Goal: Transaction & Acquisition: Purchase product/service

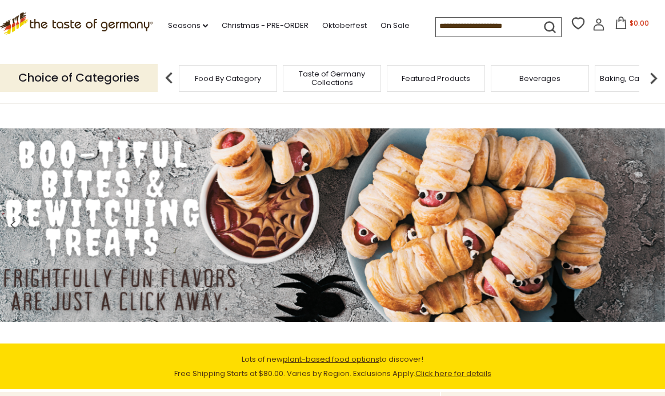
click at [592, 27] on icon at bounding box center [598, 24] width 13 height 13
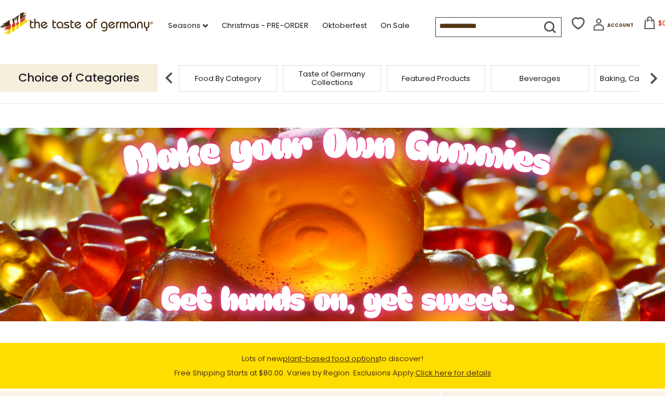
click at [658, 77] on img at bounding box center [653, 78] width 23 height 23
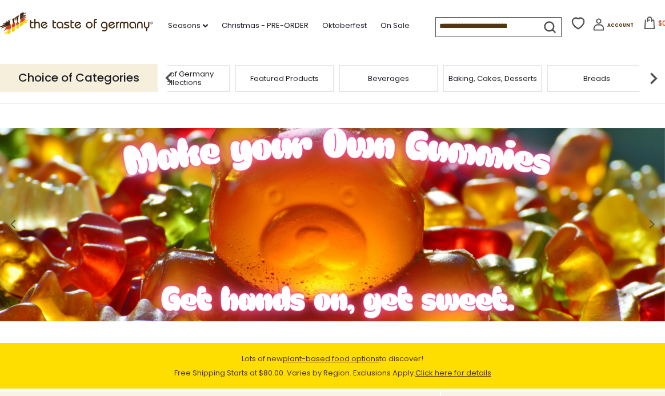
click at [658, 77] on img at bounding box center [653, 78] width 23 height 23
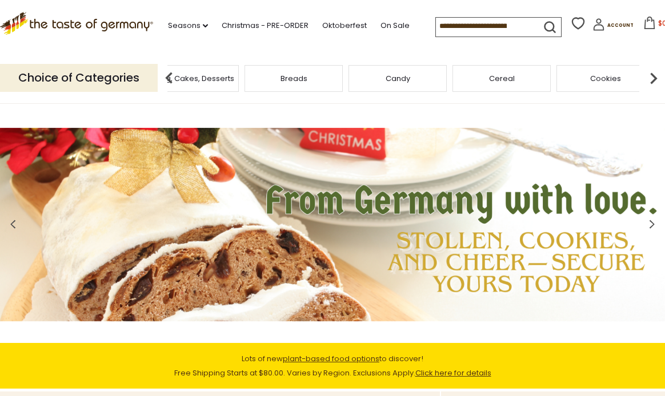
click at [658, 77] on img at bounding box center [653, 78] width 23 height 23
click at [654, 75] on img at bounding box center [653, 78] width 23 height 23
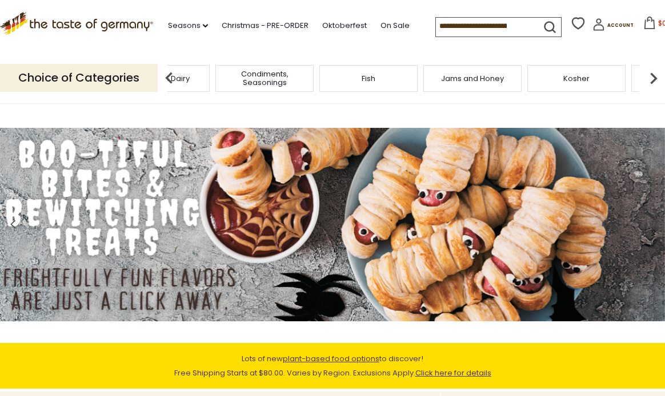
click at [654, 75] on img at bounding box center [653, 78] width 23 height 23
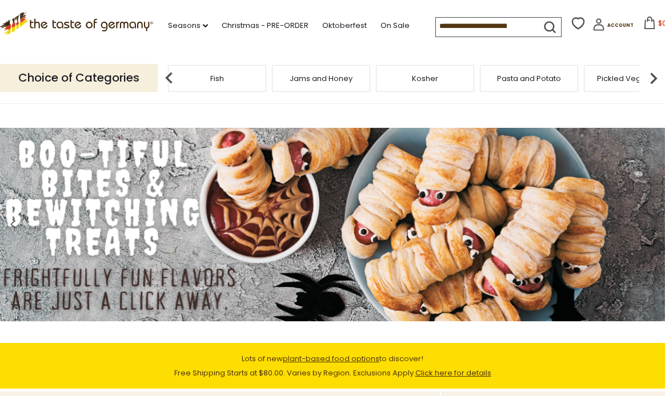
click at [654, 75] on img at bounding box center [653, 78] width 23 height 23
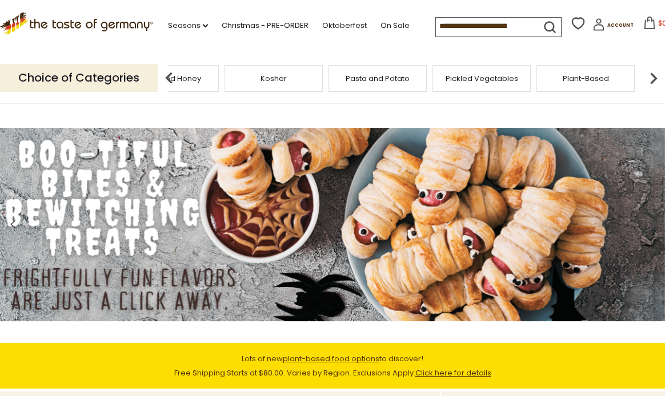
click at [654, 75] on img at bounding box center [653, 78] width 23 height 23
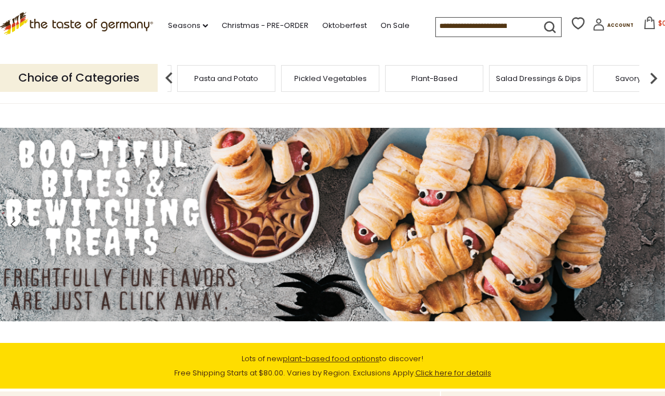
click at [654, 75] on img at bounding box center [653, 78] width 23 height 23
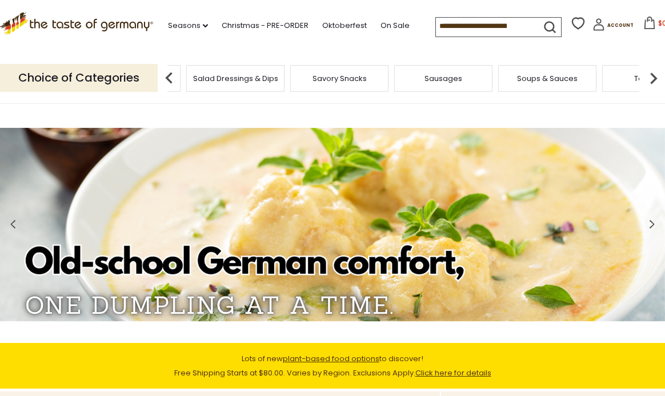
click at [654, 75] on img at bounding box center [653, 78] width 23 height 23
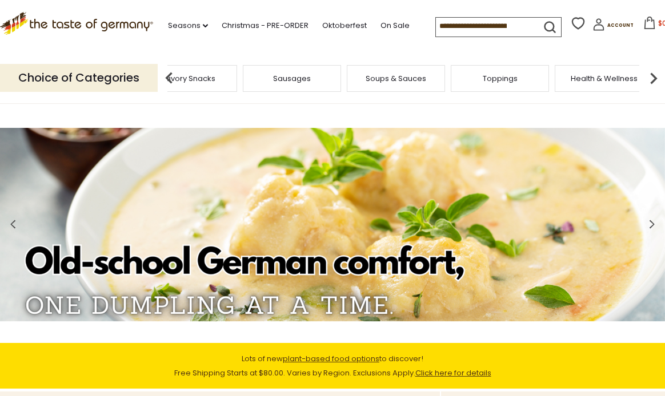
click at [654, 75] on img at bounding box center [653, 78] width 23 height 23
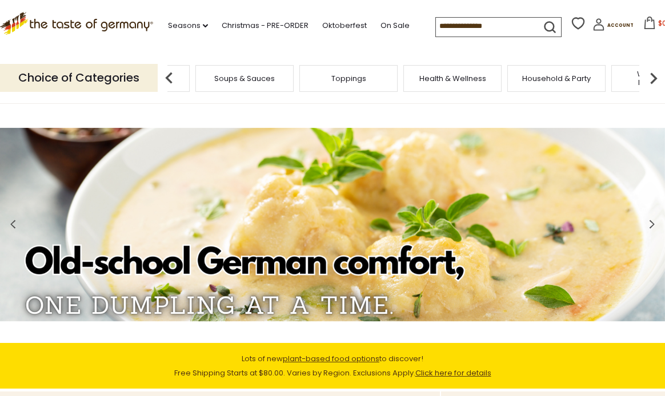
click at [654, 75] on img at bounding box center [653, 78] width 23 height 23
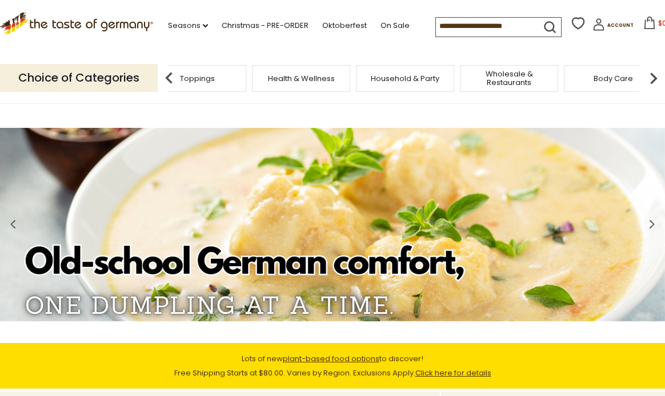
click at [654, 75] on img at bounding box center [653, 78] width 23 height 23
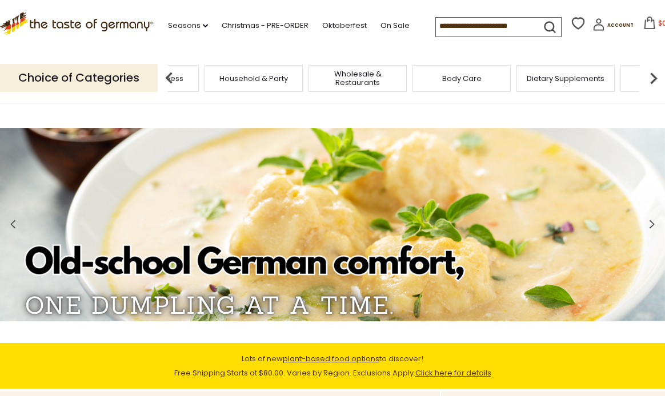
click at [654, 75] on img at bounding box center [653, 78] width 23 height 23
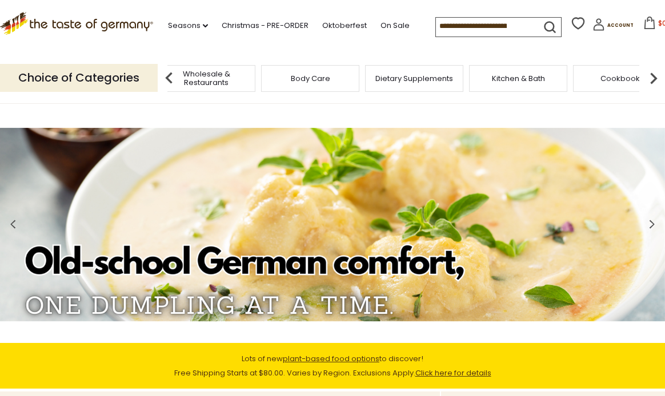
click at [654, 75] on img at bounding box center [653, 78] width 23 height 23
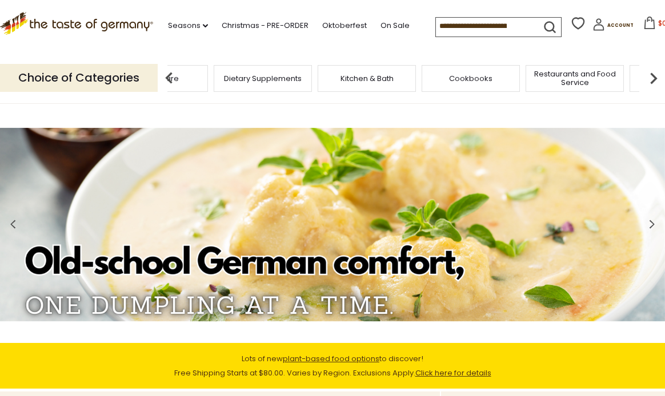
click at [654, 75] on img at bounding box center [653, 78] width 23 height 23
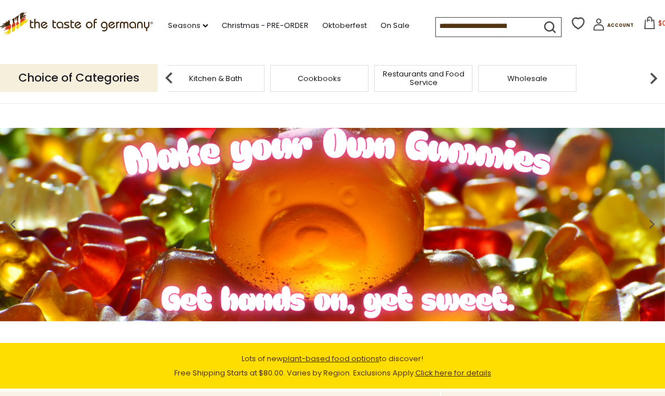
click at [654, 75] on img at bounding box center [653, 78] width 23 height 23
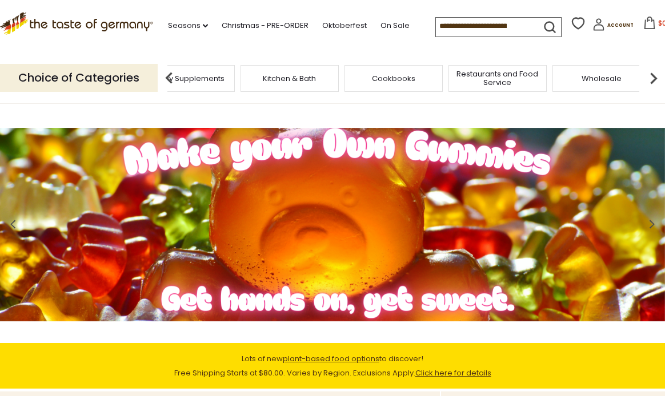
click at [480, 25] on input at bounding box center [484, 26] width 96 height 16
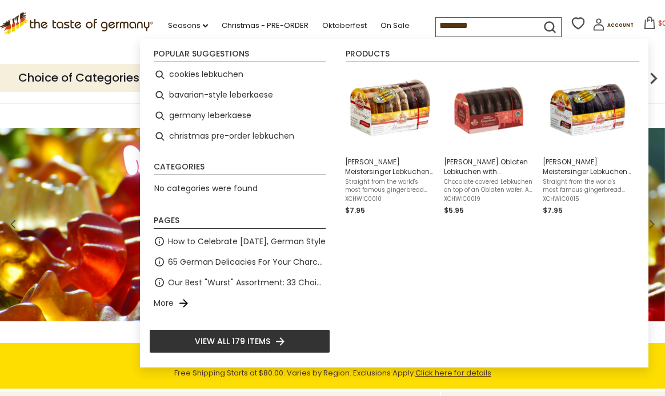
type input "*********"
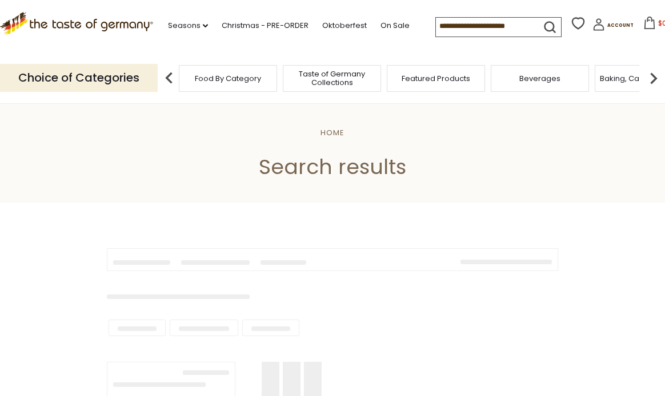
type input "*********"
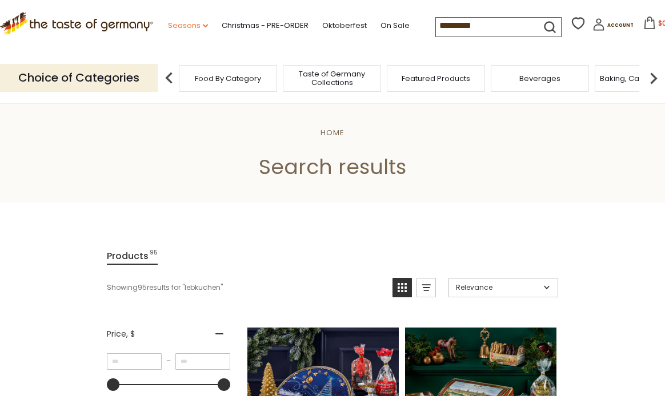
click at [203, 24] on icon "dropdown_arrow" at bounding box center [205, 26] width 5 height 4
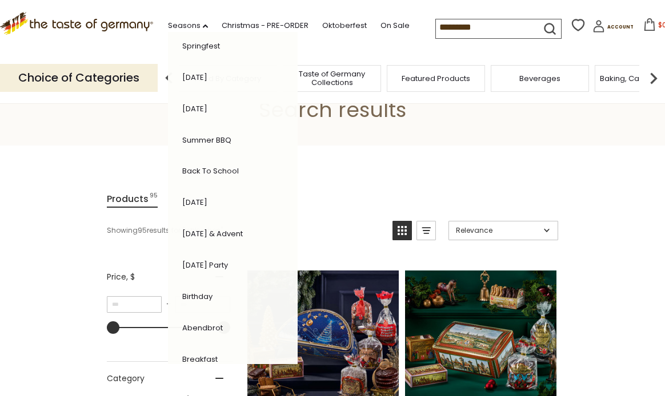
scroll to position [248, 0]
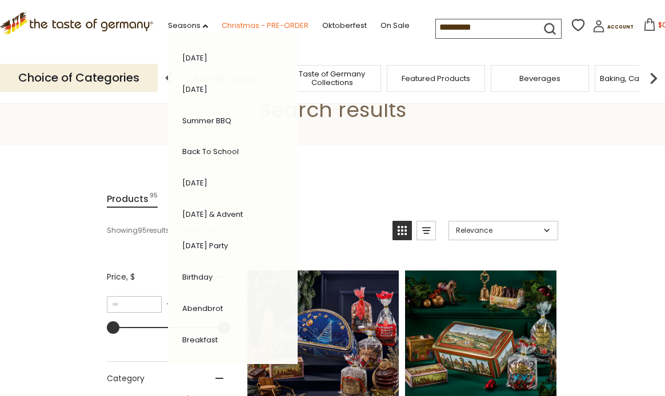
click at [250, 23] on link "Christmas - PRE-ORDER" at bounding box center [265, 25] width 87 height 13
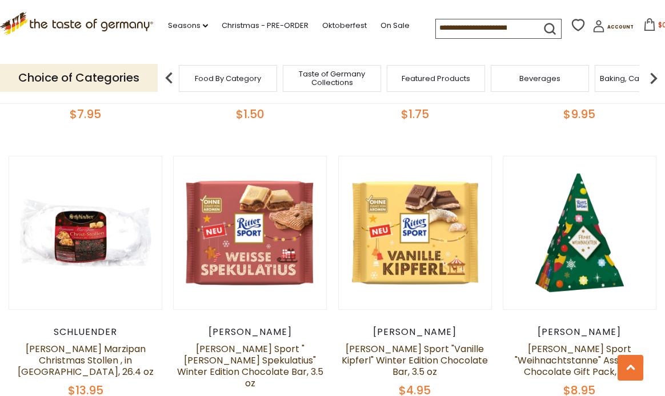
scroll to position [1370, 0]
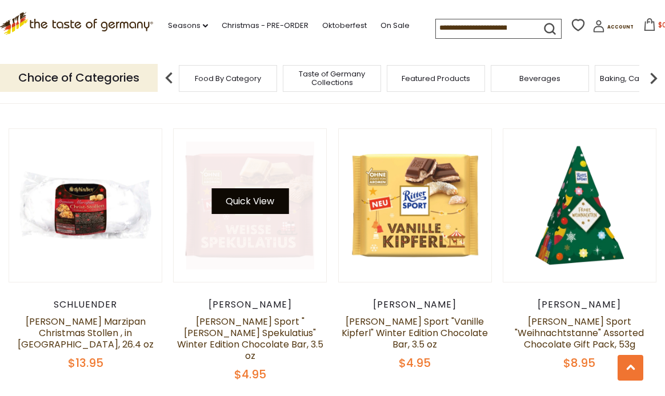
click at [245, 197] on button "Quick View" at bounding box center [249, 201] width 77 height 26
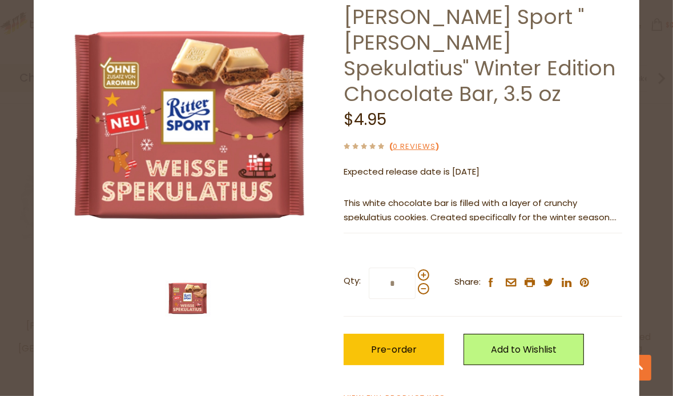
scroll to position [64, 0]
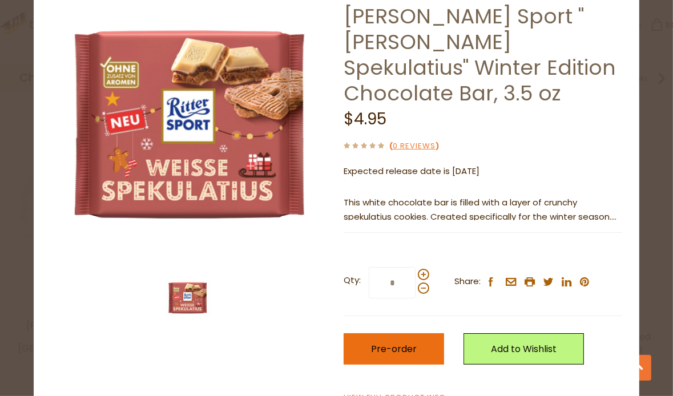
click at [389, 343] on span "Pre-order" at bounding box center [394, 349] width 46 height 13
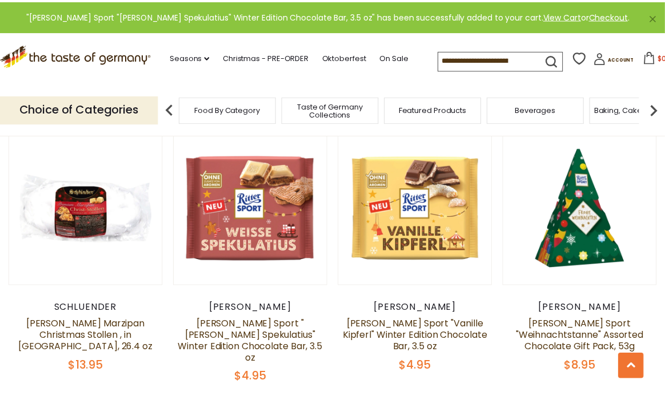
scroll to position [1370, 0]
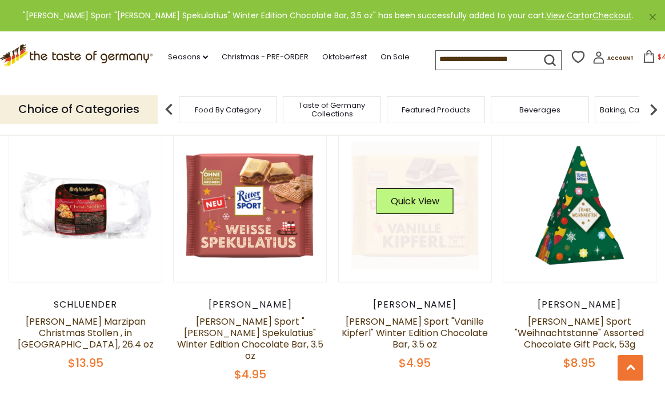
click at [409, 193] on button "Quick View" at bounding box center [414, 201] width 77 height 26
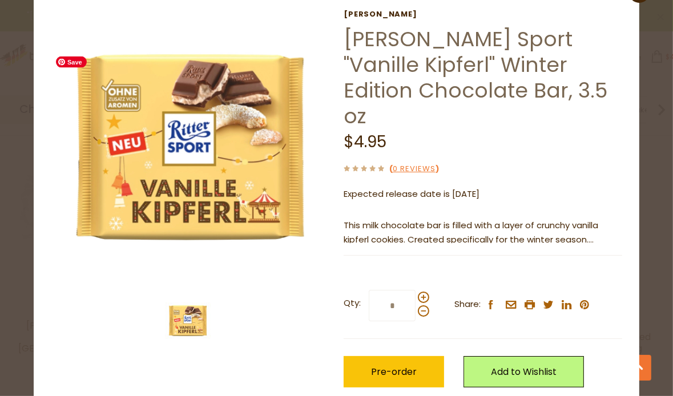
scroll to position [57, 0]
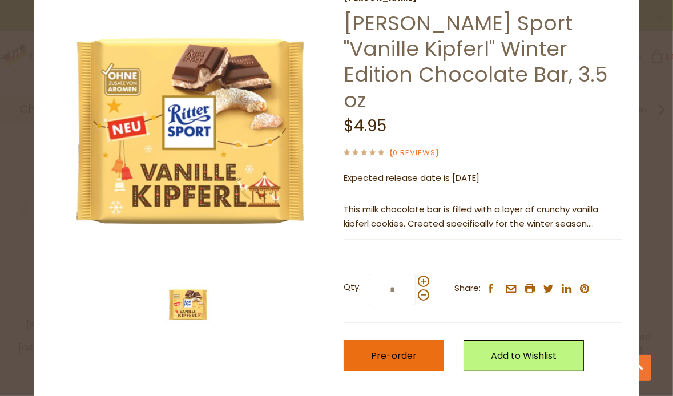
click at [392, 349] on span "Pre-order" at bounding box center [394, 355] width 46 height 13
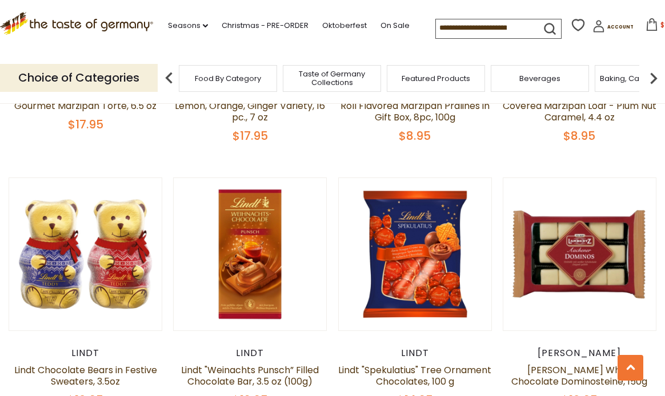
scroll to position [2455, 0]
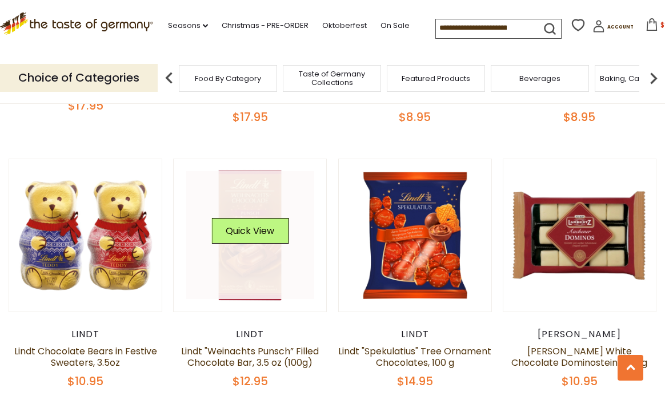
click at [234, 253] on link at bounding box center [250, 235] width 128 height 128
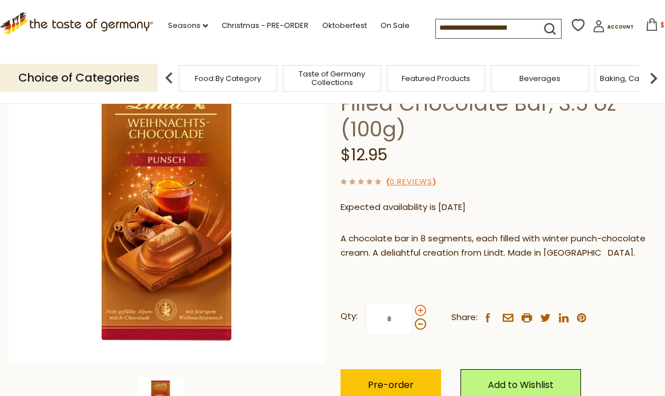
click at [420, 305] on span at bounding box center [420, 310] width 11 height 11
click at [412, 303] on input "*" at bounding box center [388, 318] width 47 height 31
click at [420, 305] on span at bounding box center [420, 310] width 11 height 11
click at [412, 303] on input "*" at bounding box center [388, 318] width 47 height 31
type input "*"
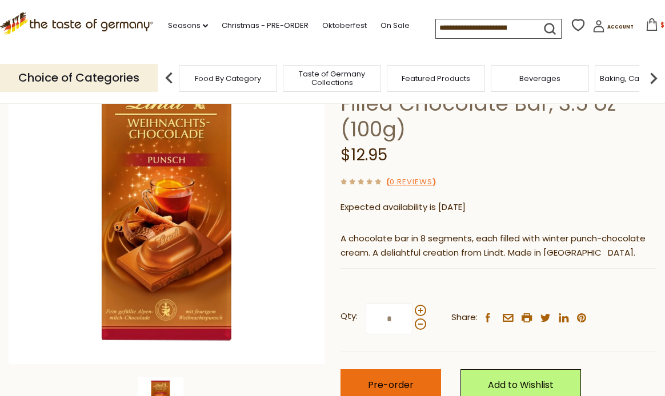
click at [395, 379] on span "Pre-order" at bounding box center [391, 385] width 46 height 13
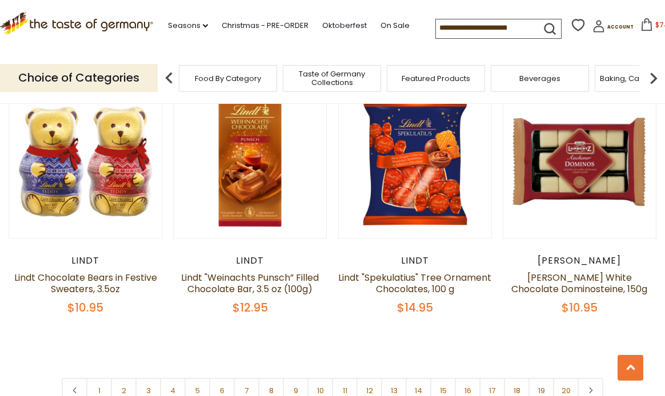
scroll to position [2512, 0]
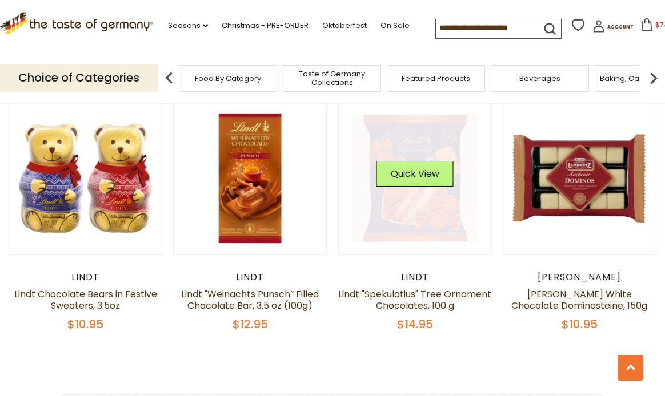
click at [454, 203] on link at bounding box center [415, 178] width 128 height 128
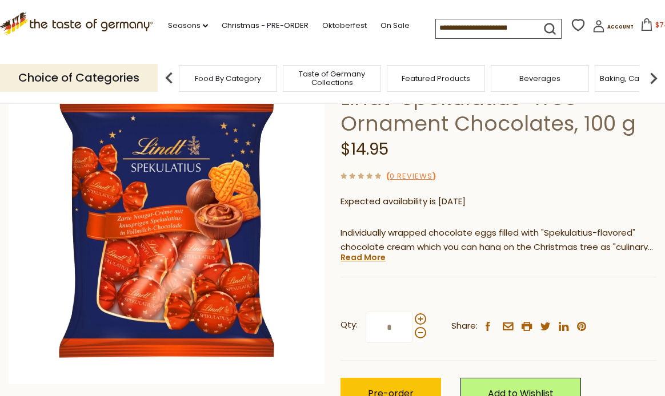
scroll to position [114, 0]
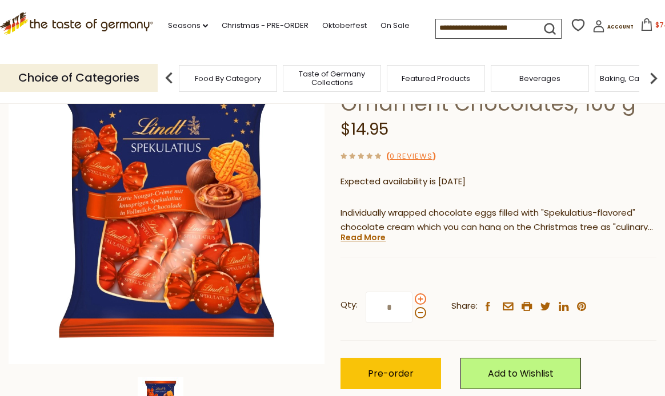
click at [416, 297] on span at bounding box center [420, 298] width 11 height 11
click at [412, 297] on input "*" at bounding box center [388, 307] width 47 height 31
type input "*"
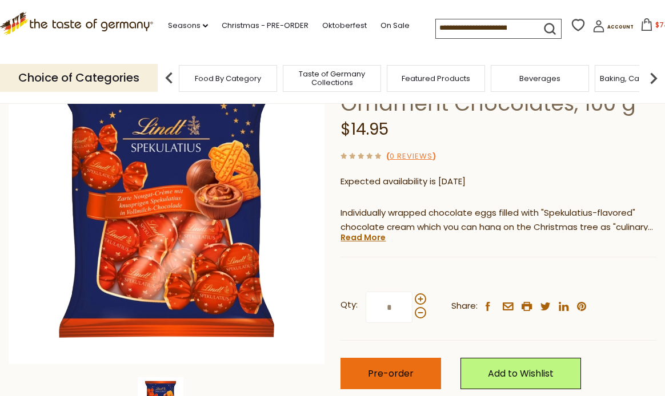
click at [390, 371] on span "Pre-order" at bounding box center [391, 373] width 46 height 13
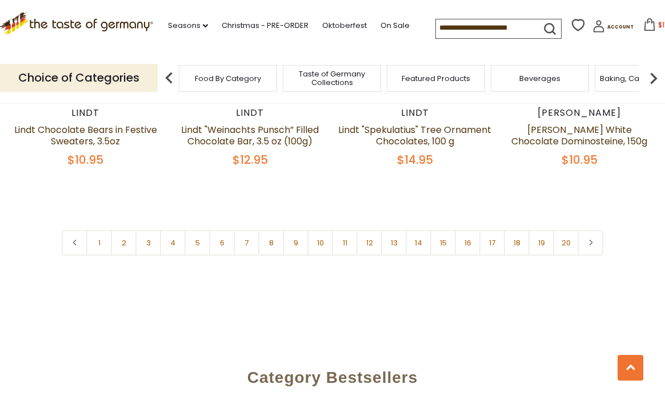
scroll to position [2684, 0]
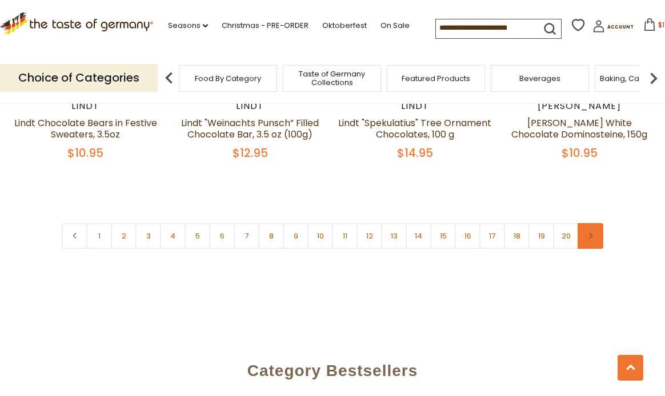
click at [590, 233] on icon at bounding box center [590, 236] width 7 height 6
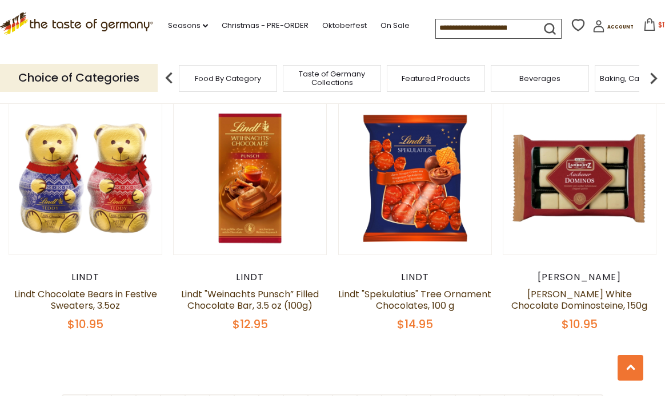
scroll to position [2626, 0]
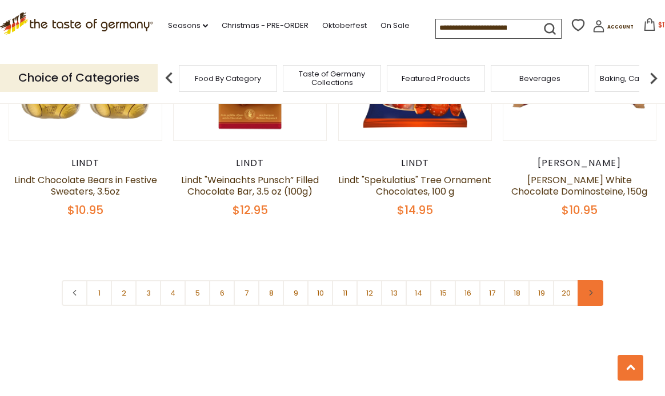
click at [594, 280] on link at bounding box center [590, 293] width 26 height 26
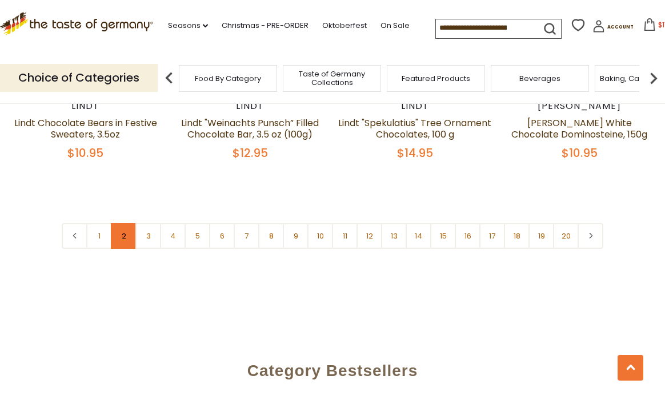
click at [124, 223] on link "2" at bounding box center [124, 236] width 26 height 26
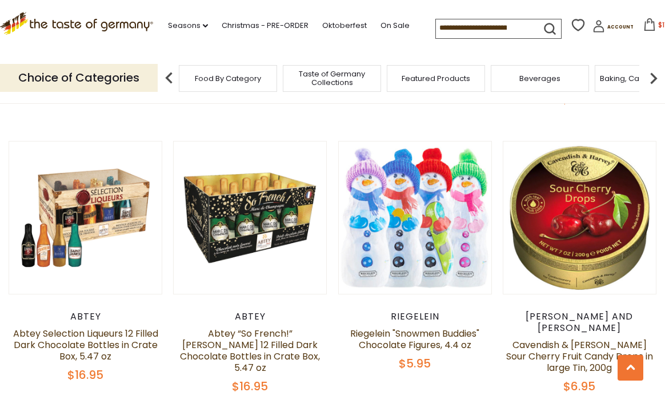
scroll to position [1941, 0]
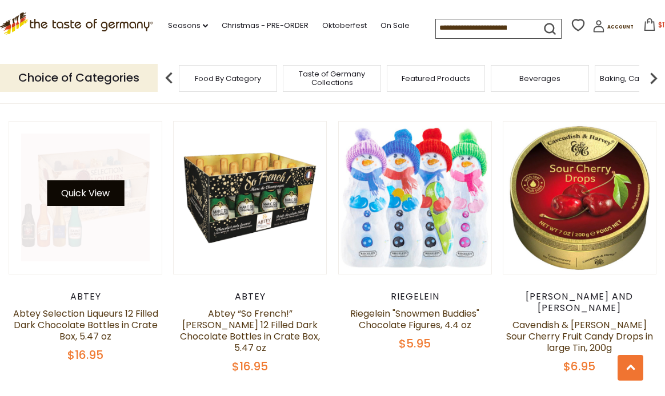
click at [71, 180] on button "Quick View" at bounding box center [85, 193] width 77 height 26
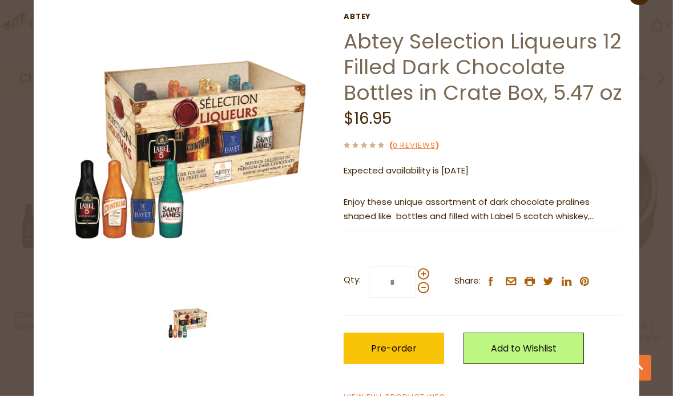
scroll to position [57, 0]
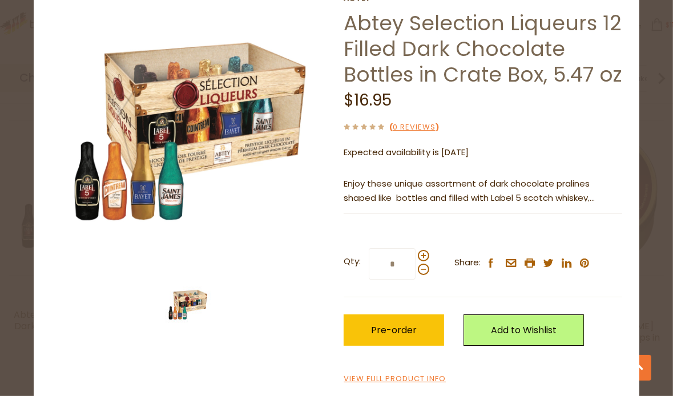
click at [482, 206] on p "Enjoy these unique assortment of dark chocolate pralines shaped like bottles an…" at bounding box center [483, 191] width 279 height 29
click at [444, 160] on p "Expected availability is 1st Nov 2025" at bounding box center [483, 153] width 279 height 14
click at [428, 160] on p "Expected availability is 1st Nov 2025" at bounding box center [483, 153] width 279 height 14
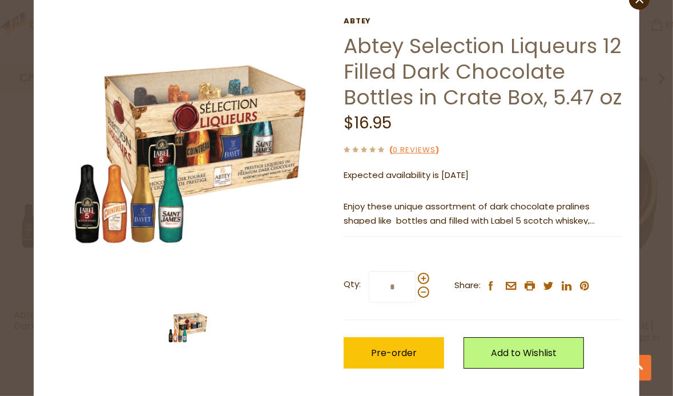
scroll to position [89, 0]
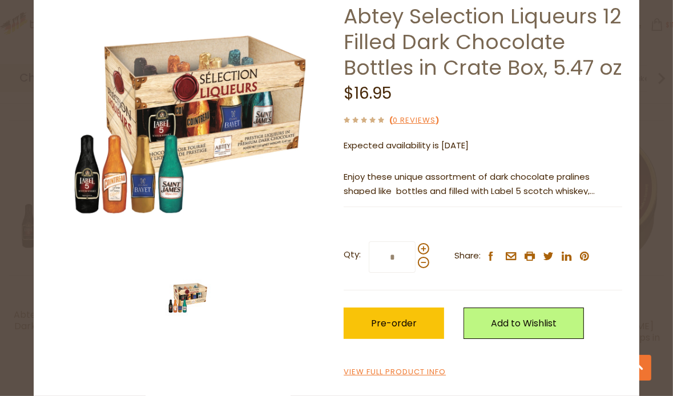
click at [510, 186] on p "Enjoy these unique assortment of dark chocolate pralines shaped like bottles an…" at bounding box center [483, 184] width 279 height 29
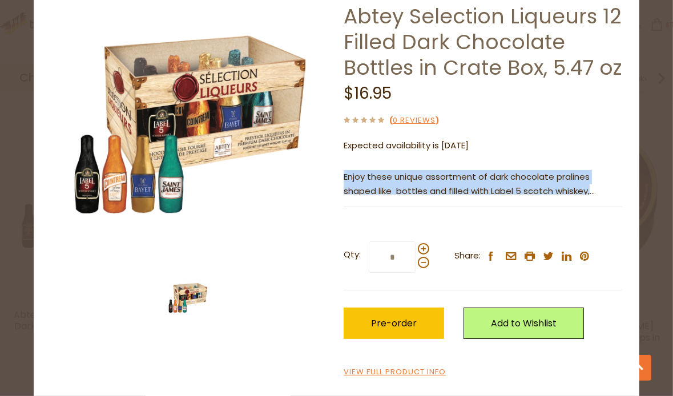
click at [510, 186] on p "Enjoy these unique assortment of dark chocolate pralines shaped like bottles an…" at bounding box center [483, 184] width 279 height 29
click at [509, 185] on p "Enjoy these unique assortment of dark chocolate pralines shaped like bottles an…" at bounding box center [483, 184] width 279 height 29
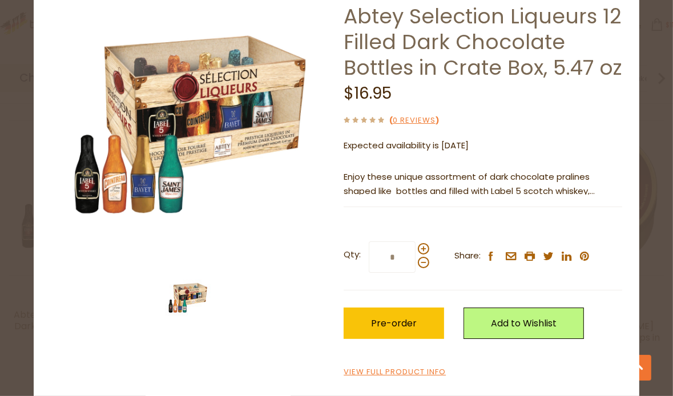
click at [536, 108] on div "Abtey Abtey Selection Liqueurs 12 Filled Dark Chocolate Bottles in Crate Box, 5…" at bounding box center [483, 183] width 279 height 392
click at [362, 368] on link "View Full Product Info" at bounding box center [395, 373] width 102 height 12
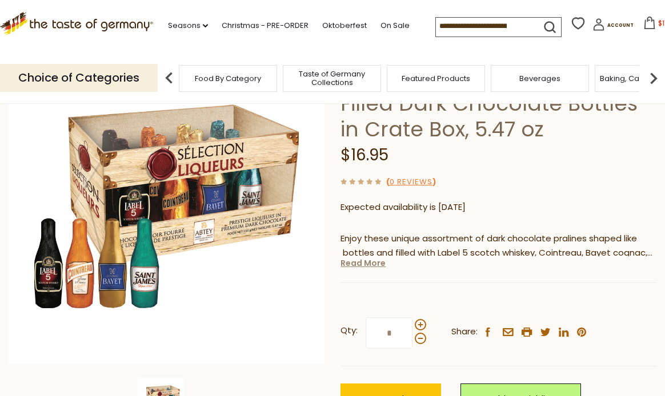
click at [359, 264] on link "Read More" at bounding box center [362, 263] width 45 height 11
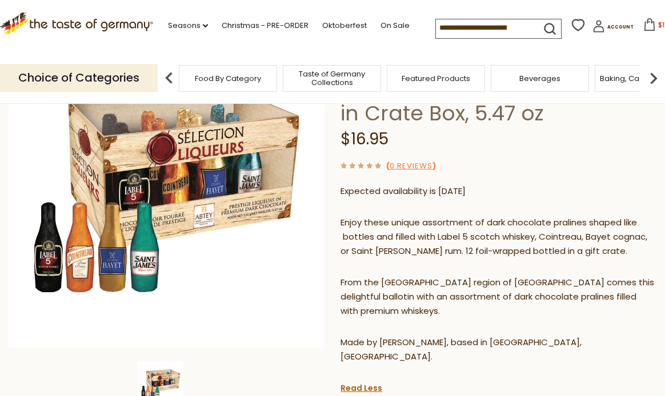
scroll to position [114, 0]
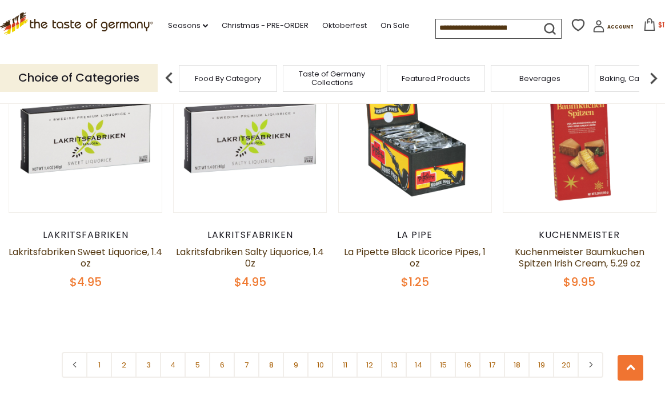
scroll to position [2584, 0]
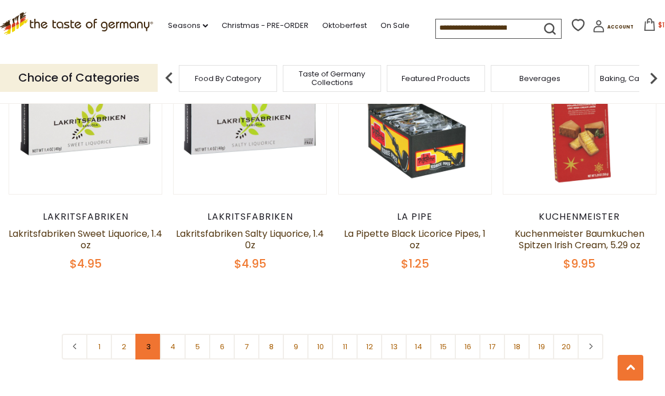
click at [148, 334] on link "3" at bounding box center [148, 347] width 26 height 26
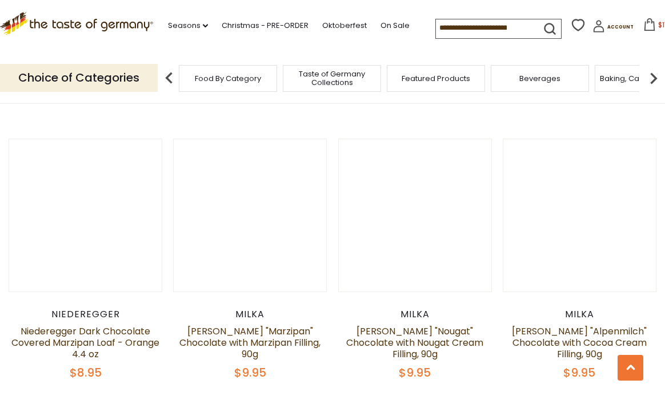
scroll to position [2512, 0]
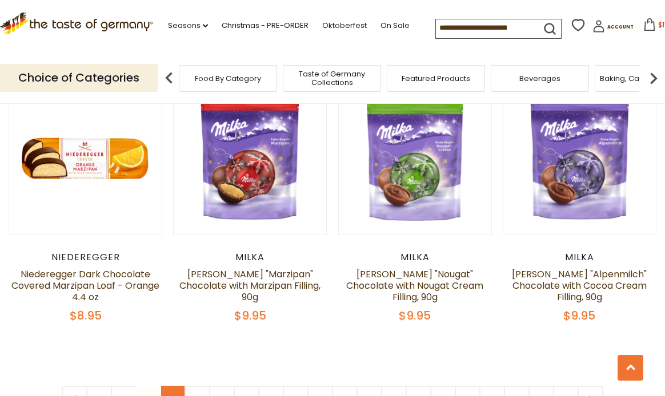
click at [171, 386] on link "4" at bounding box center [173, 399] width 26 height 26
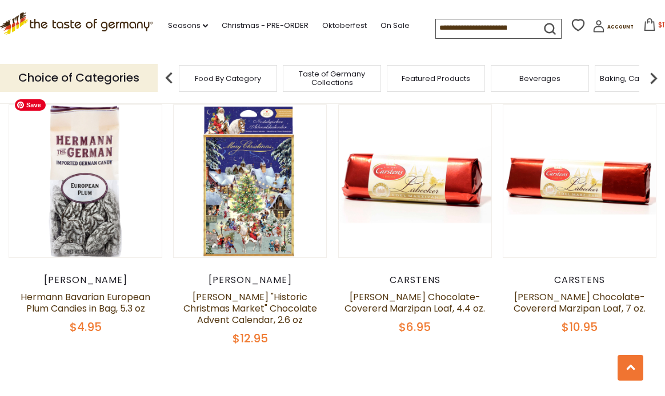
scroll to position [2798, 0]
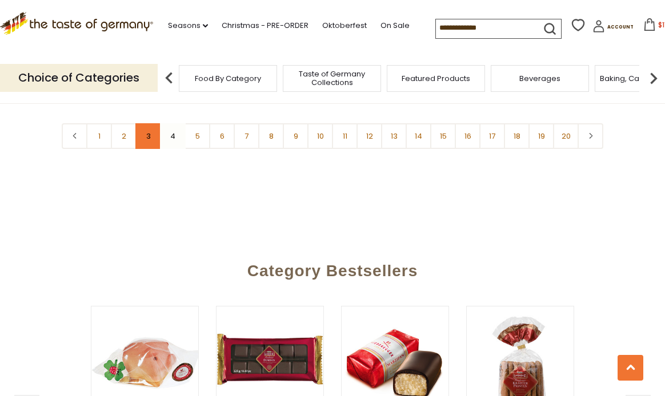
click at [146, 125] on link "3" at bounding box center [148, 136] width 26 height 26
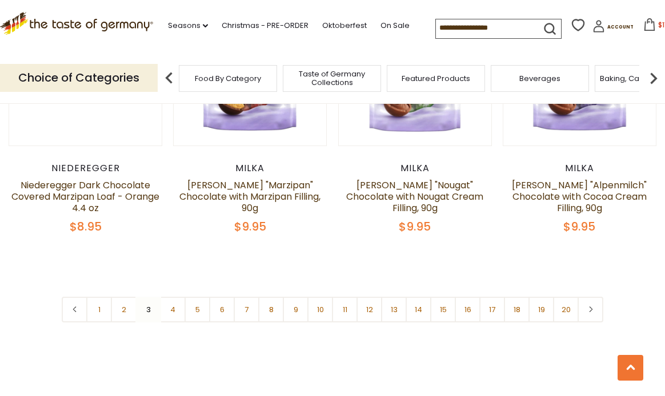
scroll to position [2626, 0]
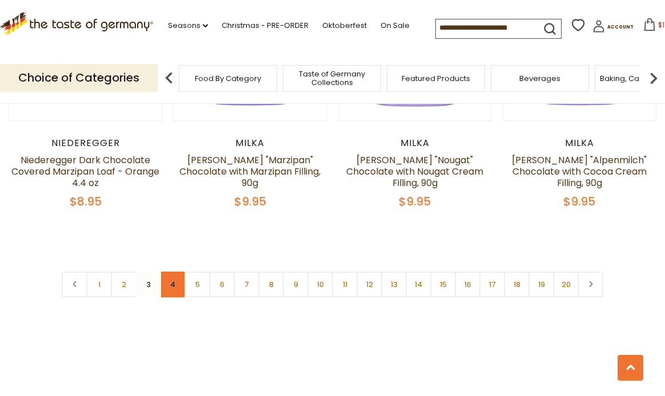
click at [175, 272] on link "4" at bounding box center [173, 285] width 26 height 26
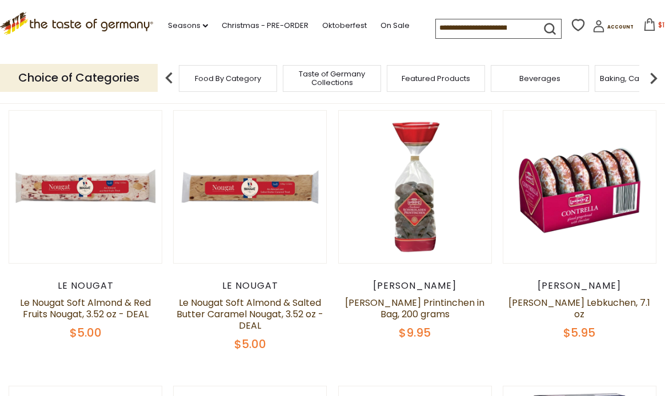
scroll to position [228, 0]
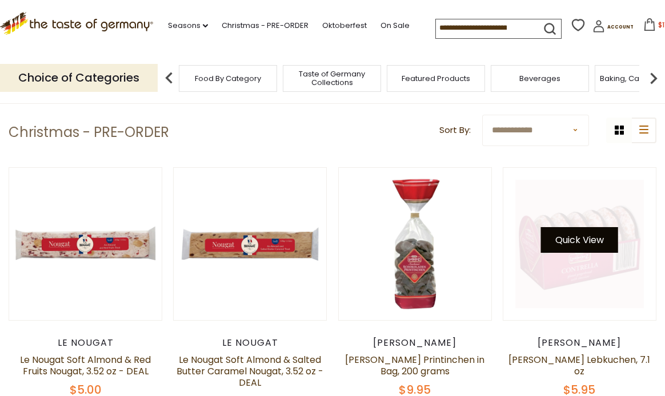
click at [588, 239] on button "Quick View" at bounding box center [579, 240] width 77 height 26
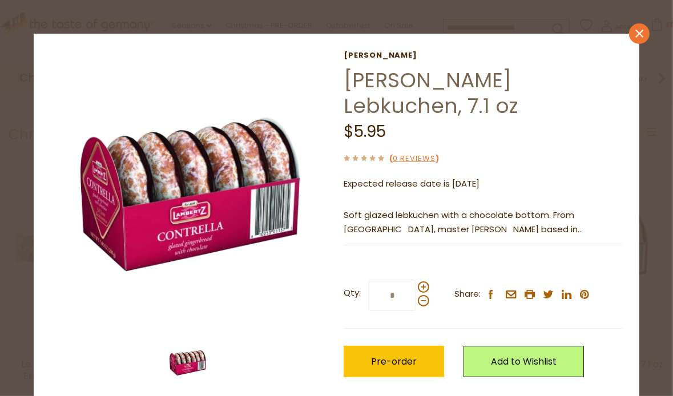
click at [635, 33] on icon "close" at bounding box center [639, 33] width 9 height 9
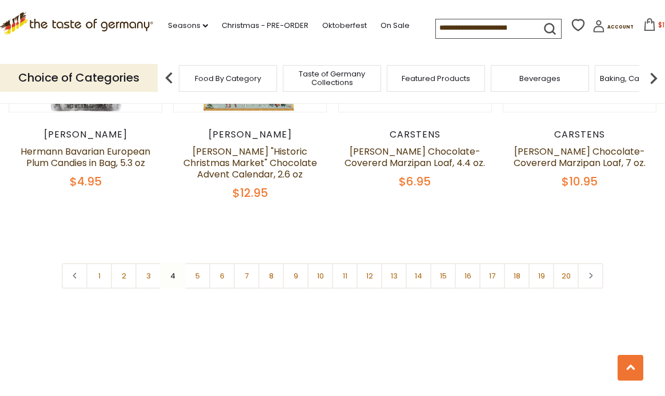
scroll to position [2684, 0]
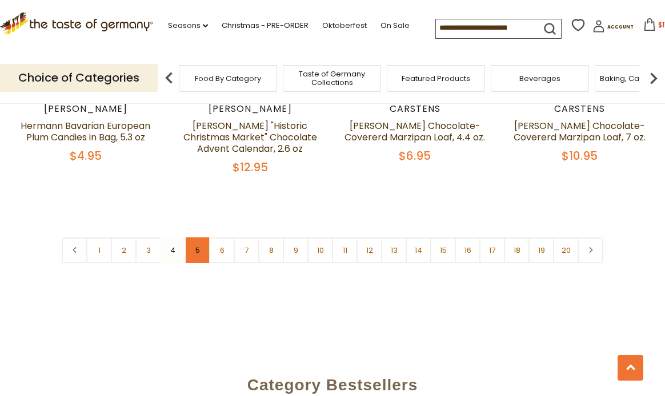
click at [198, 238] on link "5" at bounding box center [197, 251] width 26 height 26
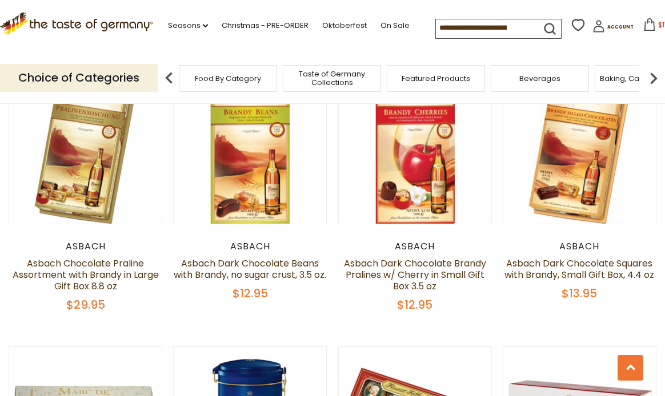
scroll to position [571, 0]
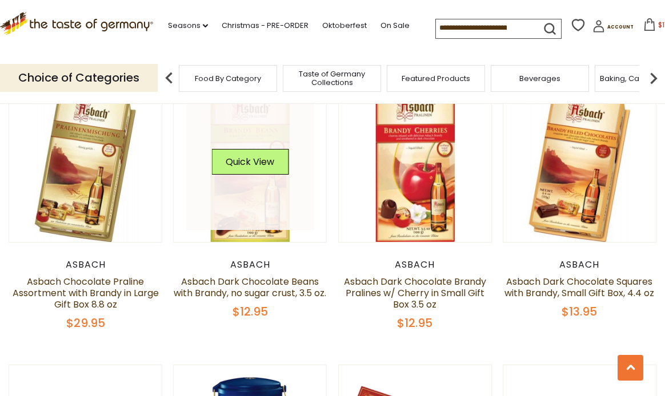
click at [250, 226] on link at bounding box center [250, 166] width 128 height 128
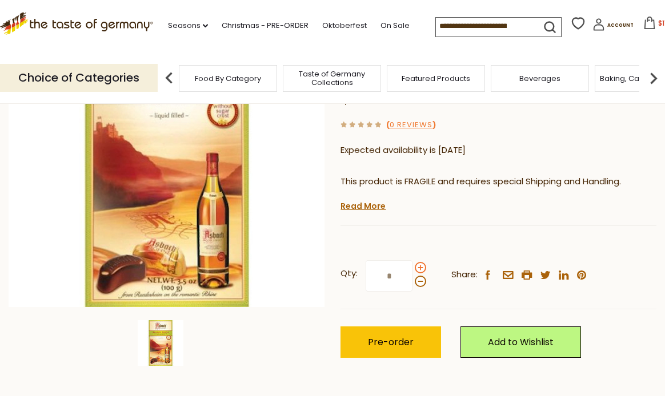
click at [421, 267] on span at bounding box center [420, 267] width 11 height 11
click at [412, 267] on input "*" at bounding box center [388, 275] width 47 height 31
click at [421, 267] on span at bounding box center [420, 267] width 11 height 11
click at [412, 267] on input "*" at bounding box center [388, 275] width 47 height 31
type input "*"
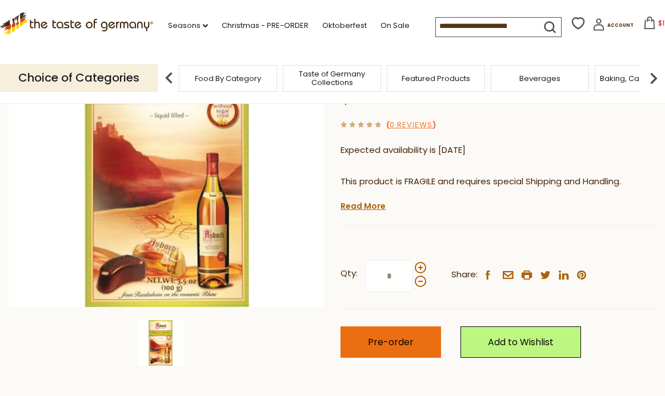
click at [379, 343] on span "Pre-order" at bounding box center [391, 342] width 46 height 13
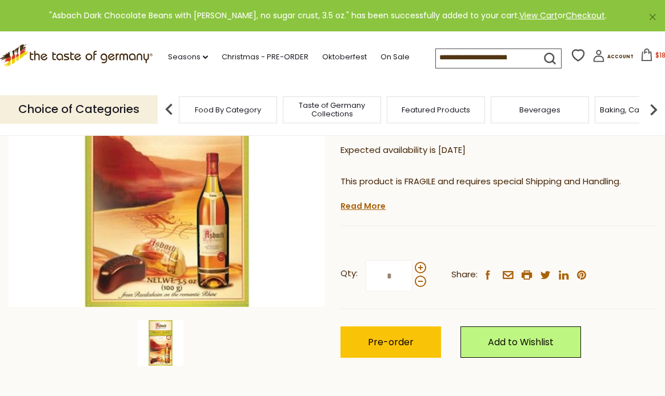
click at [655, 59] on span "$189.25" at bounding box center [667, 55] width 25 height 10
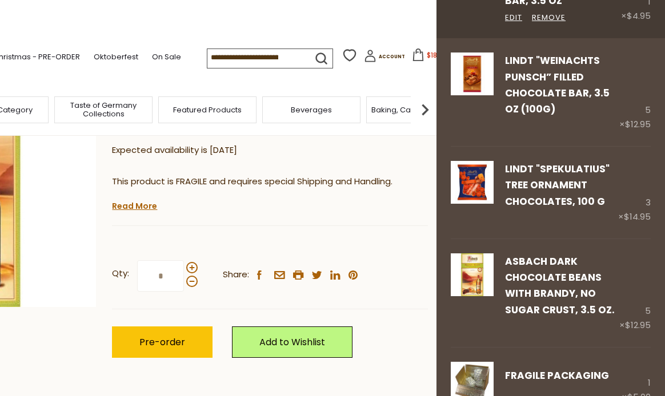
scroll to position [453, 0]
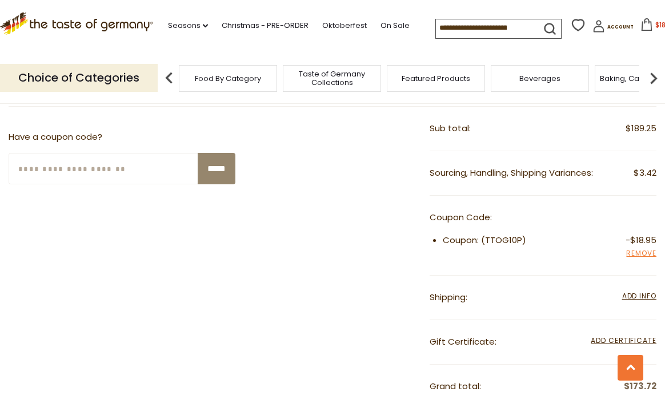
scroll to position [685, 0]
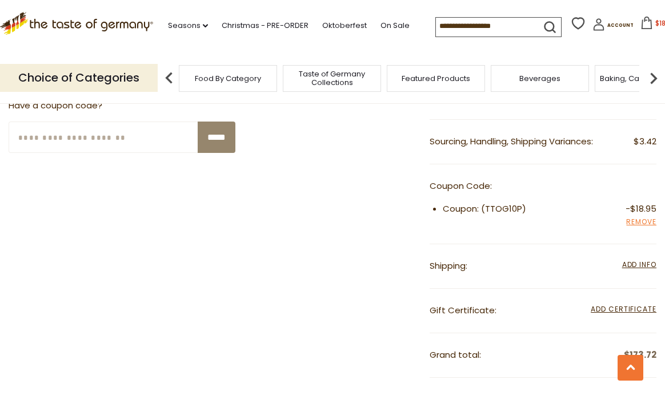
scroll to position [733, 0]
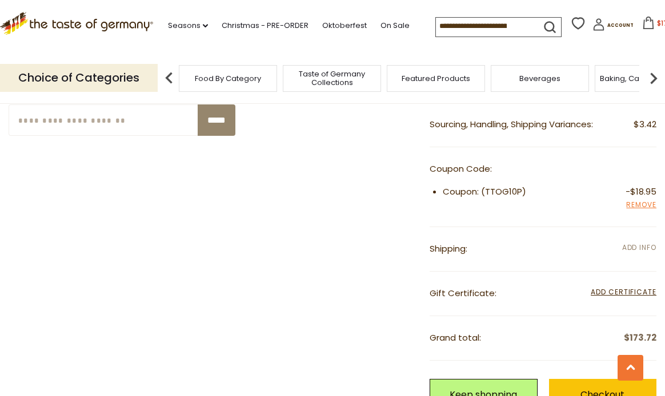
click at [634, 245] on span "Add Info" at bounding box center [639, 248] width 34 height 10
click at [639, 246] on span "Add Info" at bounding box center [639, 248] width 34 height 10
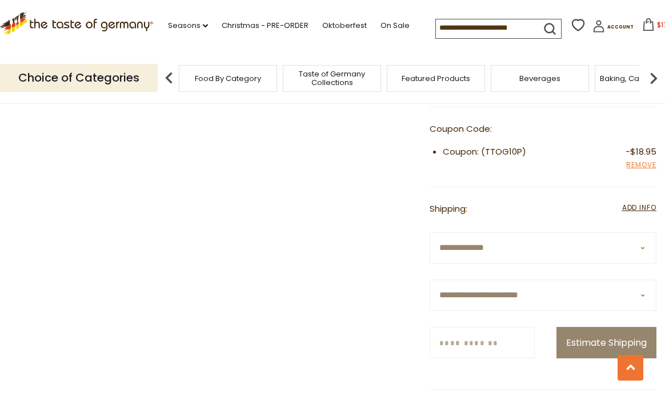
scroll to position [790, 0]
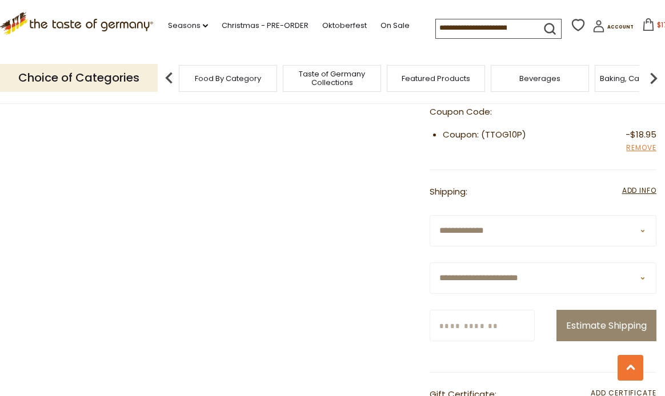
click at [592, 275] on select "**********" at bounding box center [542, 278] width 227 height 31
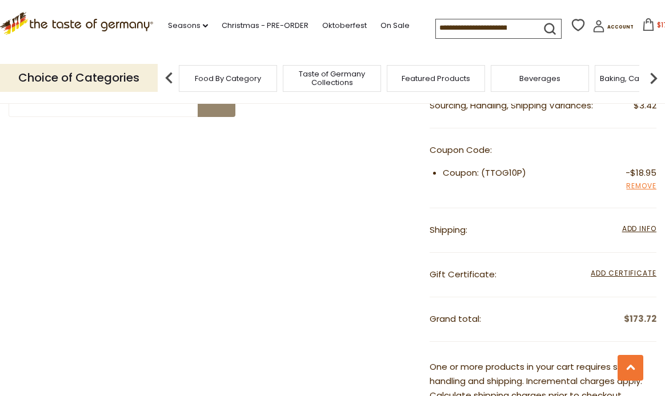
scroll to position [733, 0]
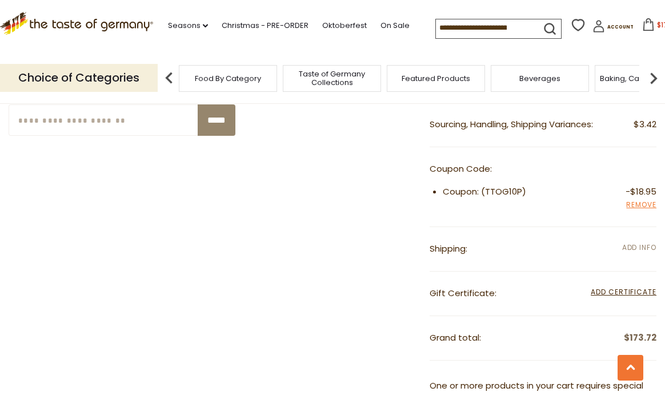
click at [633, 245] on span "Add Info" at bounding box center [639, 248] width 34 height 10
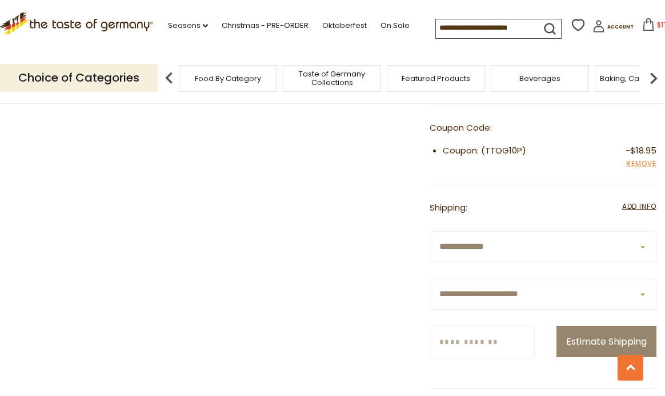
scroll to position [790, 0]
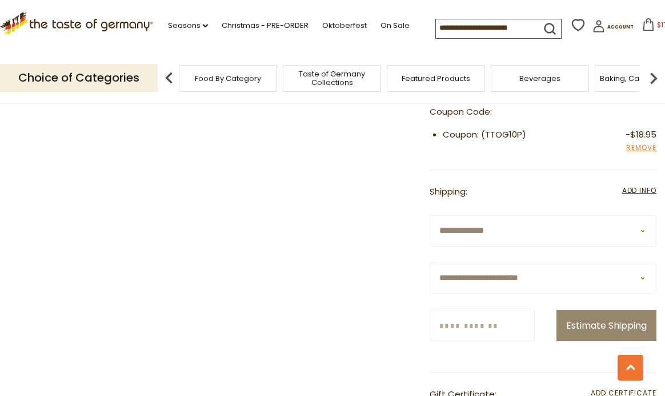
click at [541, 276] on select "**********" at bounding box center [542, 278] width 227 height 31
select select "**"
click at [429, 263] on select "**********" at bounding box center [542, 278] width 227 height 31
click at [477, 330] on input "Zip/Postcode" at bounding box center [481, 325] width 105 height 31
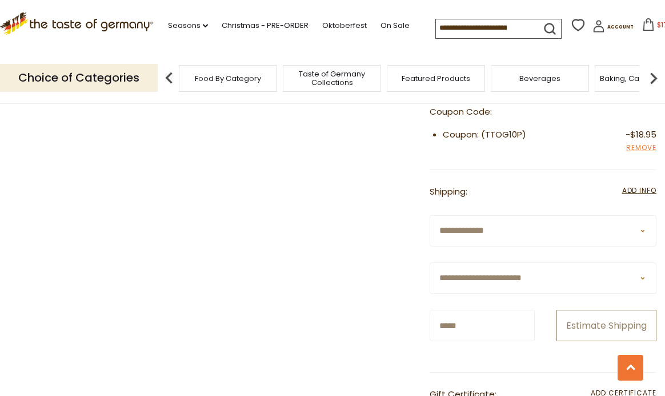
type input "*****"
click at [606, 327] on button "Estimate Shipping" at bounding box center [606, 325] width 100 height 31
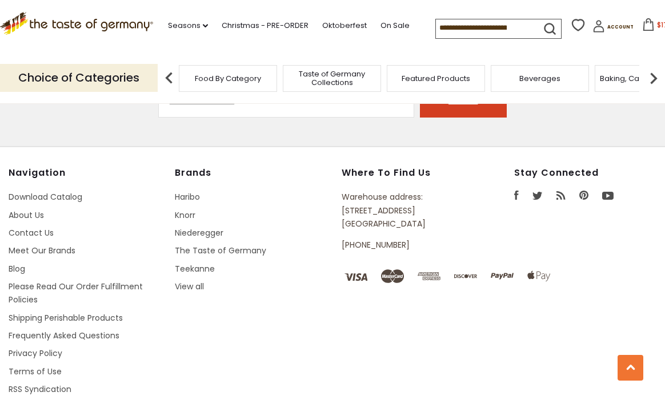
scroll to position [2299, 0]
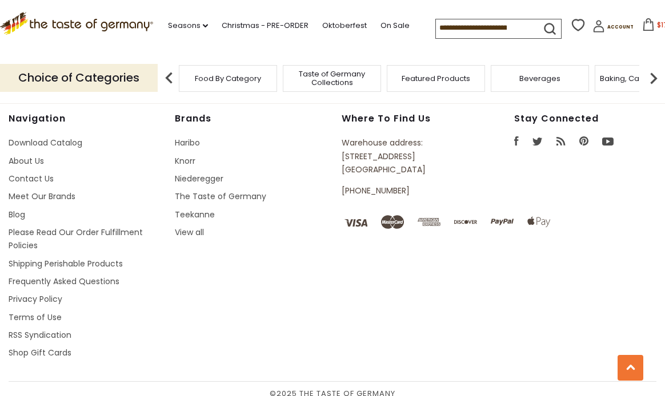
drag, startPoint x: 344, startPoint y: 132, endPoint x: 420, endPoint y: 159, distance: 80.9
click at [420, 159] on p "Warehouse address: 615 Lofstrand Lane Rockville, MD 20850" at bounding box center [402, 156] width 123 height 40
copy p "Warehouse address: 615 Lofstrand Lane Rockville, MD 20850"
click at [303, 160] on ul "Haribo Knorr Niederegger The Taste of Germany Teekanne View all" at bounding box center [252, 187] width 155 height 103
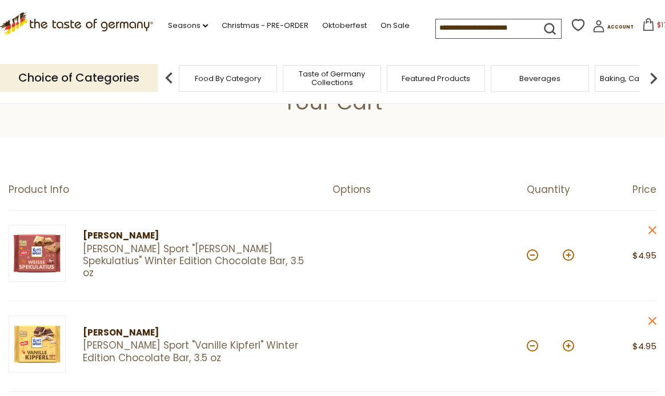
scroll to position [0, 0]
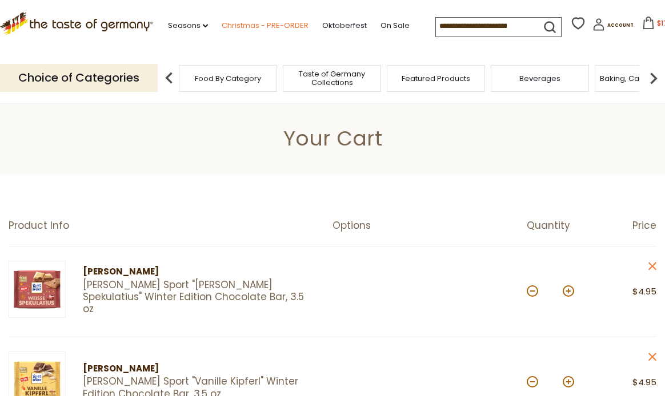
click at [246, 25] on link "Christmas - PRE-ORDER" at bounding box center [265, 25] width 87 height 13
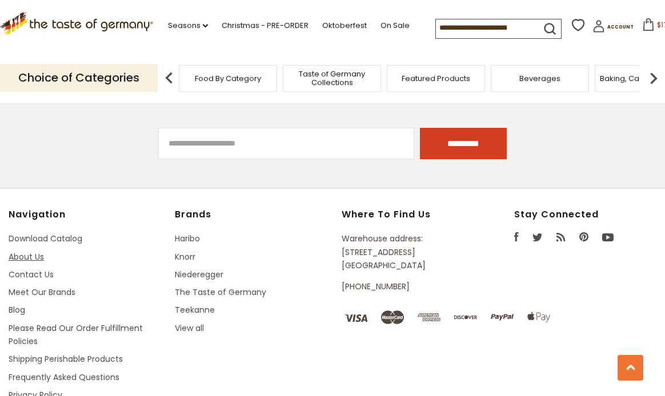
scroll to position [3312, 0]
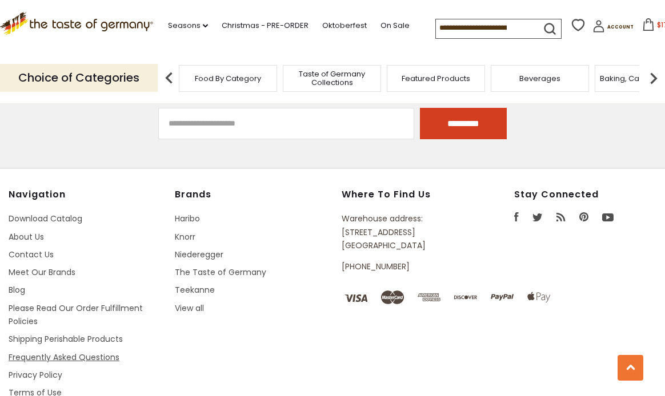
click at [32, 352] on link "Frequently Asked Questions" at bounding box center [64, 357] width 111 height 11
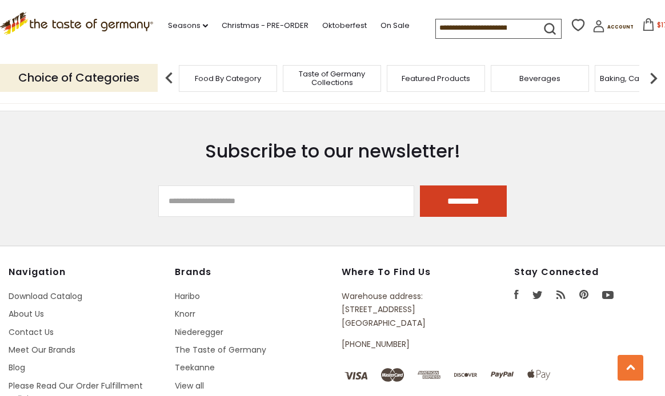
scroll to position [1256, 0]
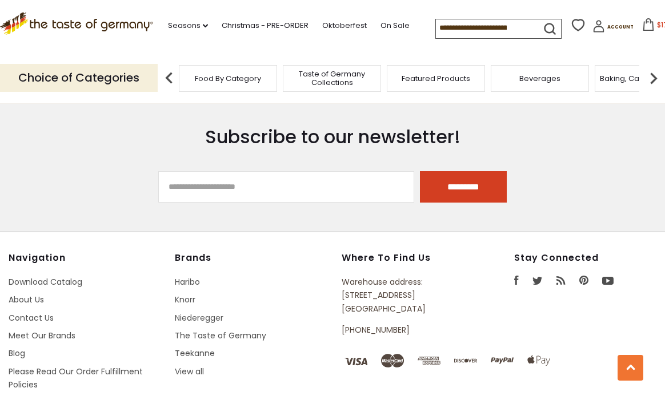
click at [224, 185] on input "**********" at bounding box center [286, 186] width 256 height 31
click at [307, 188] on input "**********" at bounding box center [286, 186] width 256 height 31
click at [436, 183] on input "*********" at bounding box center [463, 186] width 87 height 31
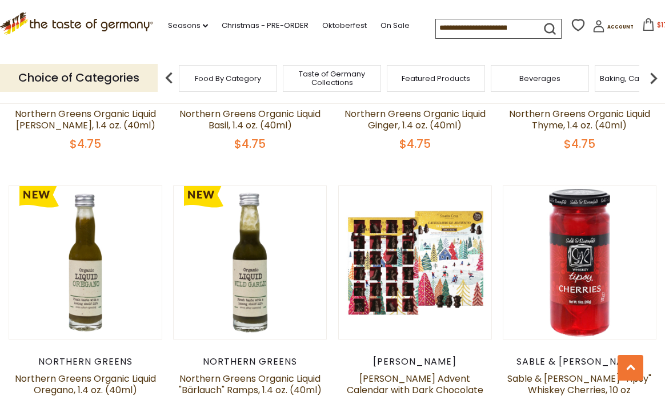
scroll to position [1370, 0]
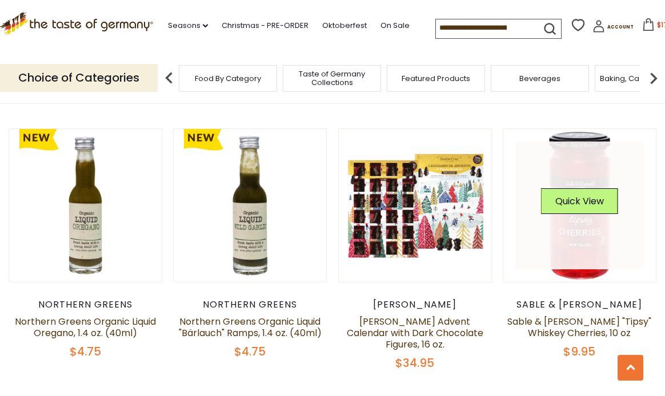
click at [586, 230] on link at bounding box center [579, 206] width 128 height 128
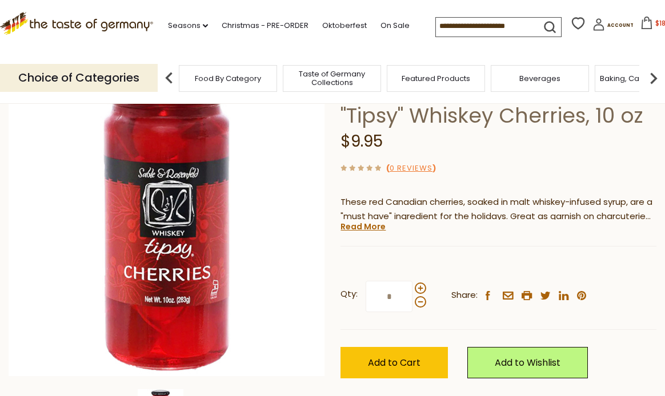
scroll to position [114, 0]
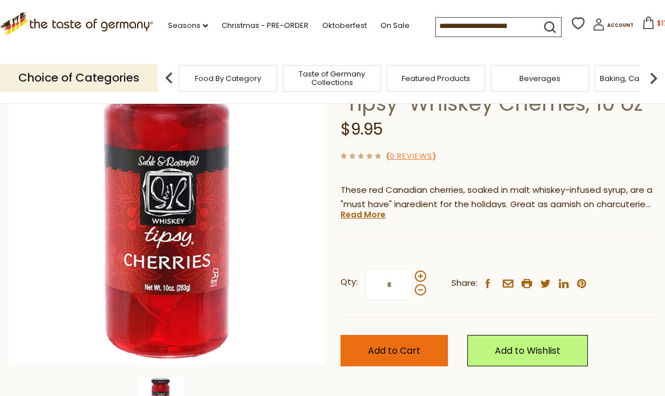
click at [377, 351] on span "Add to Cart" at bounding box center [394, 350] width 53 height 13
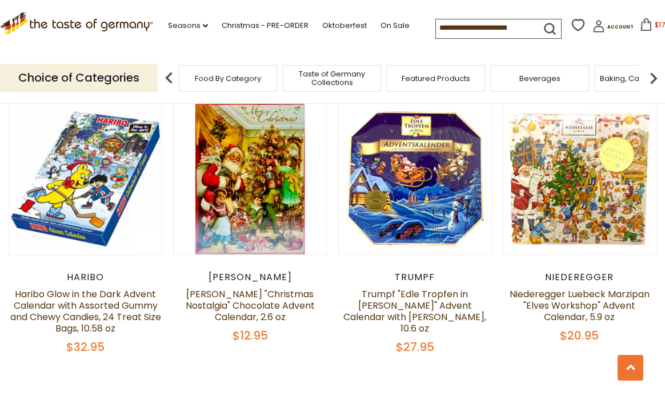
scroll to position [2558, 0]
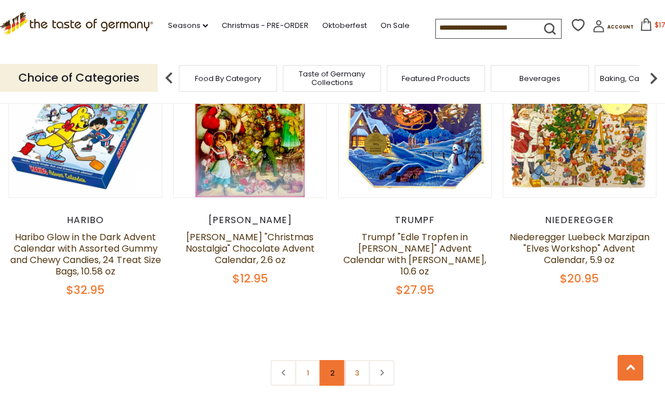
click at [331, 360] on link "2" at bounding box center [333, 373] width 26 height 26
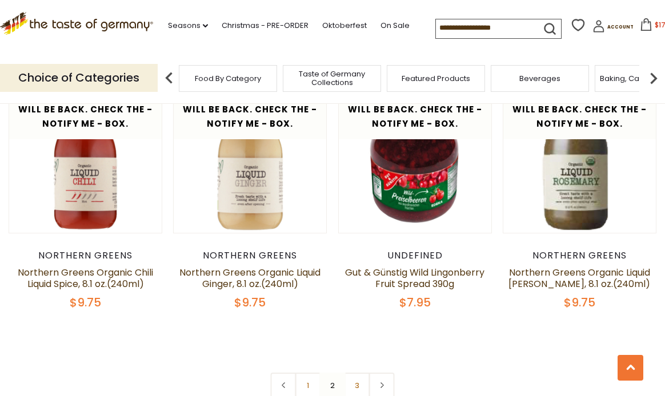
scroll to position [2512, 0]
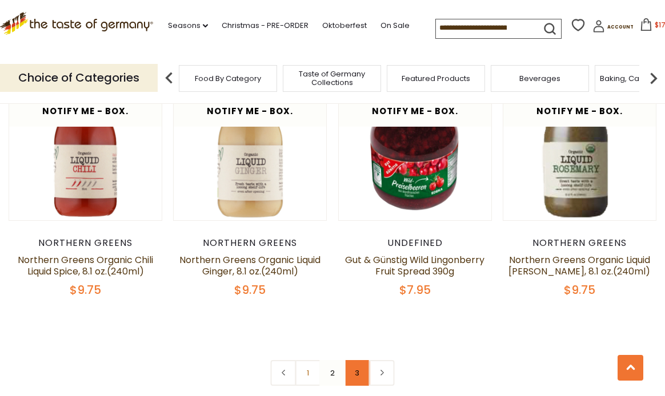
click at [360, 360] on link "3" at bounding box center [357, 373] width 26 height 26
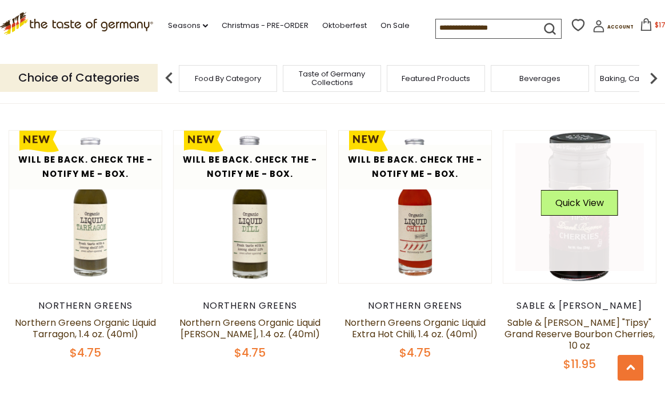
scroll to position [514, 0]
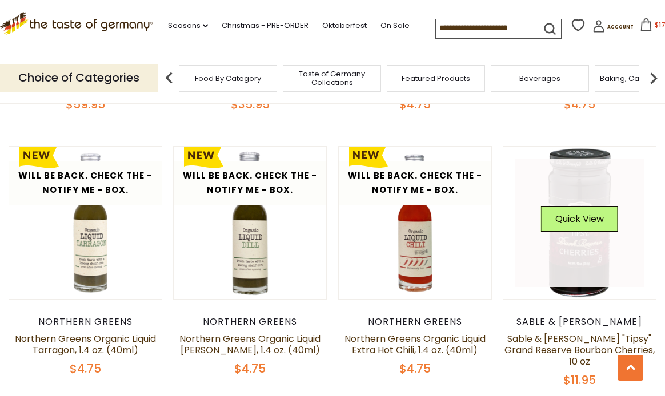
click at [577, 255] on link at bounding box center [579, 223] width 128 height 128
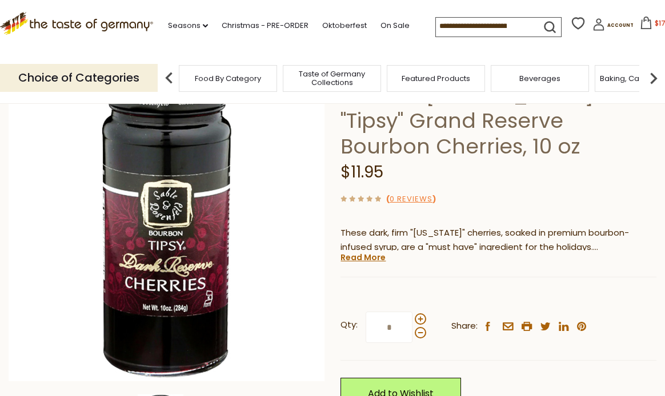
scroll to position [114, 0]
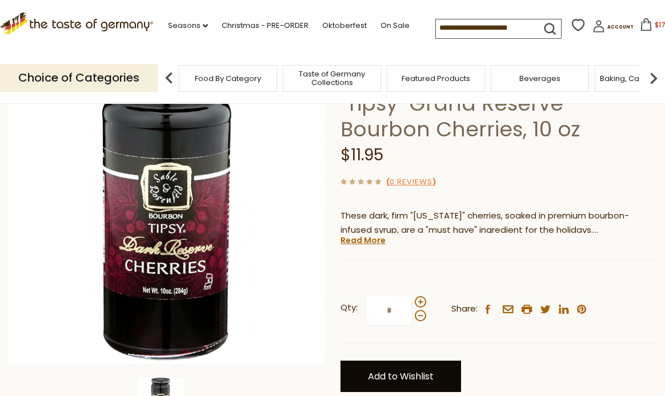
click at [406, 372] on link "Add to Wishlist" at bounding box center [400, 376] width 120 height 31
